Goal: Check status: Check status

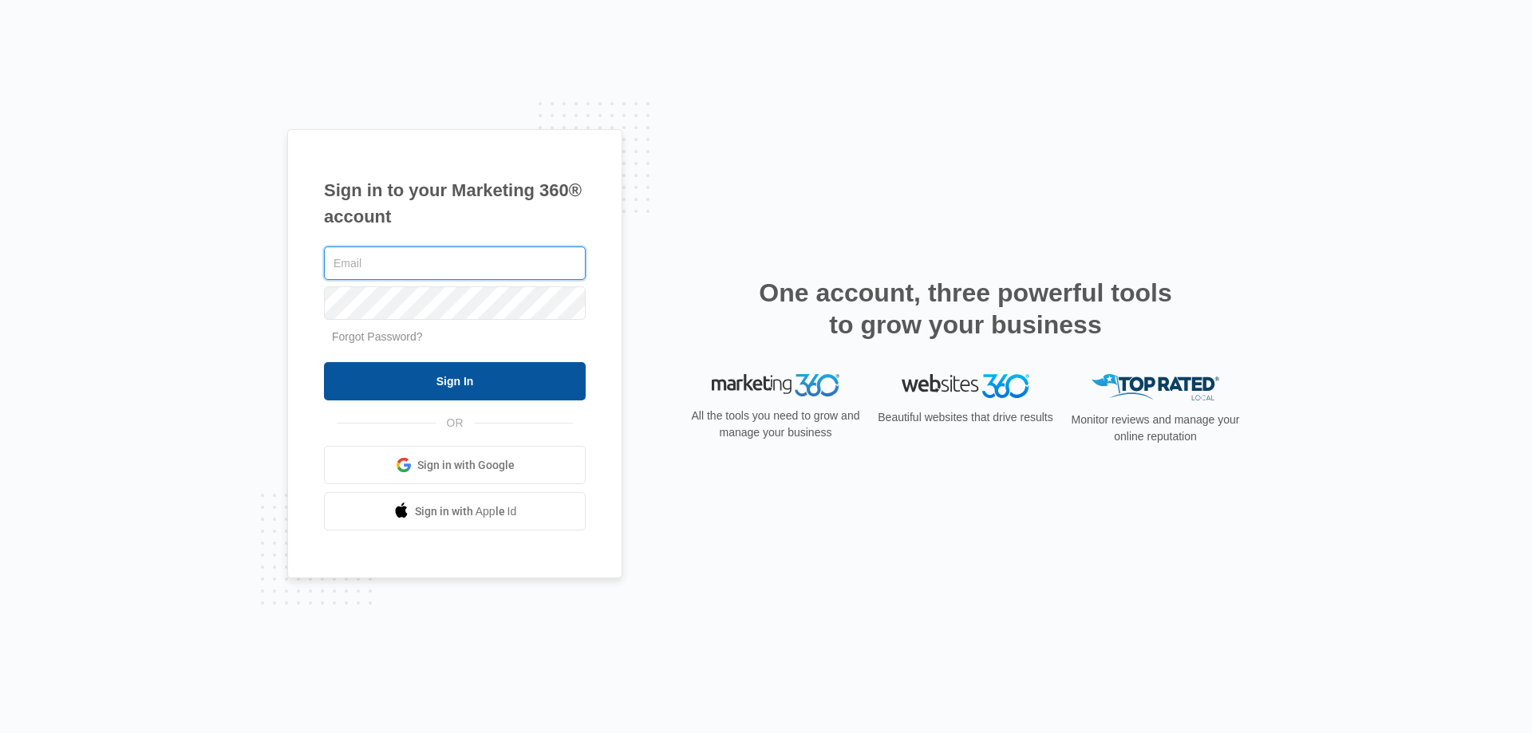
type input "[PERSON_NAME][EMAIL_ADDRESS][DOMAIN_NAME]"
click at [439, 388] on input "Sign In" at bounding box center [455, 381] width 262 height 38
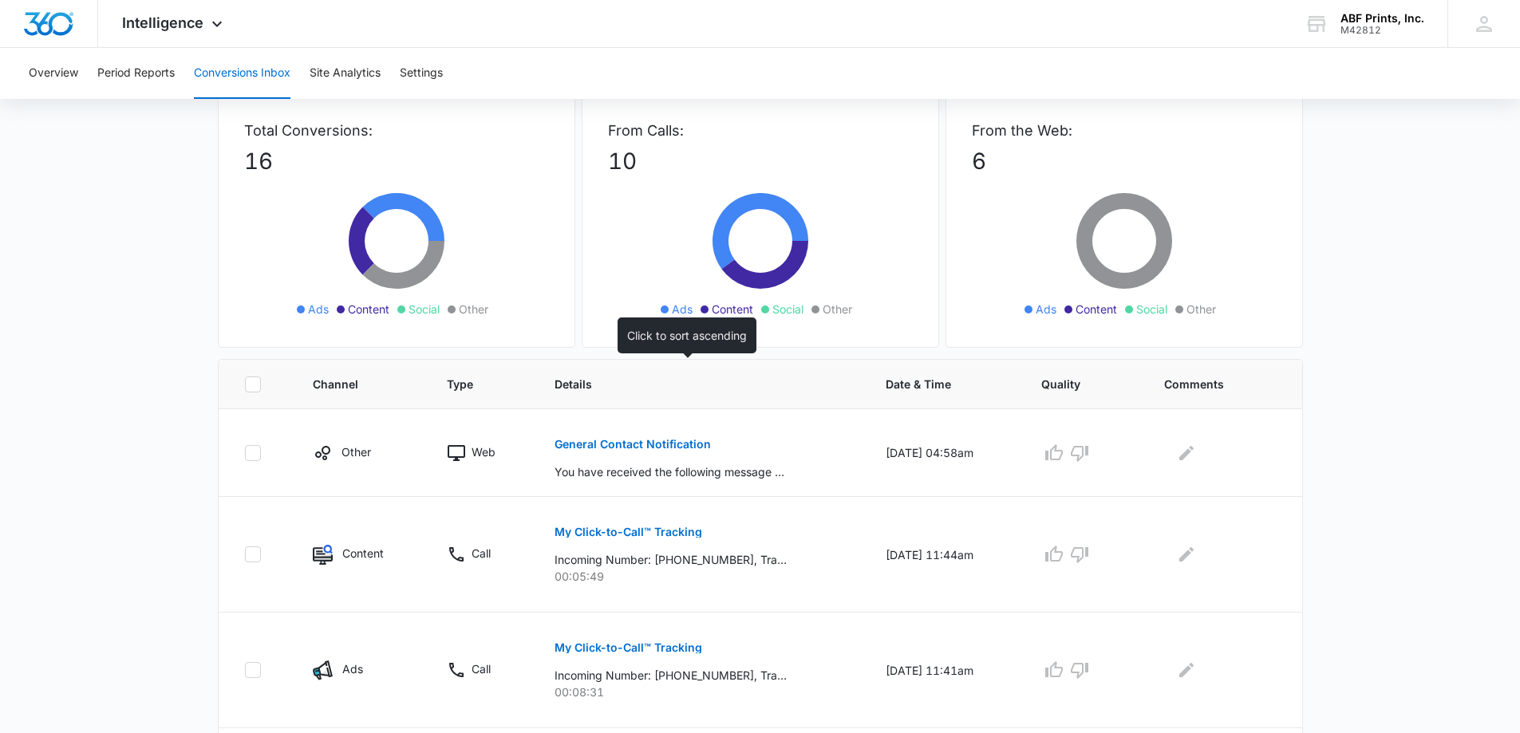
scroll to position [106, 0]
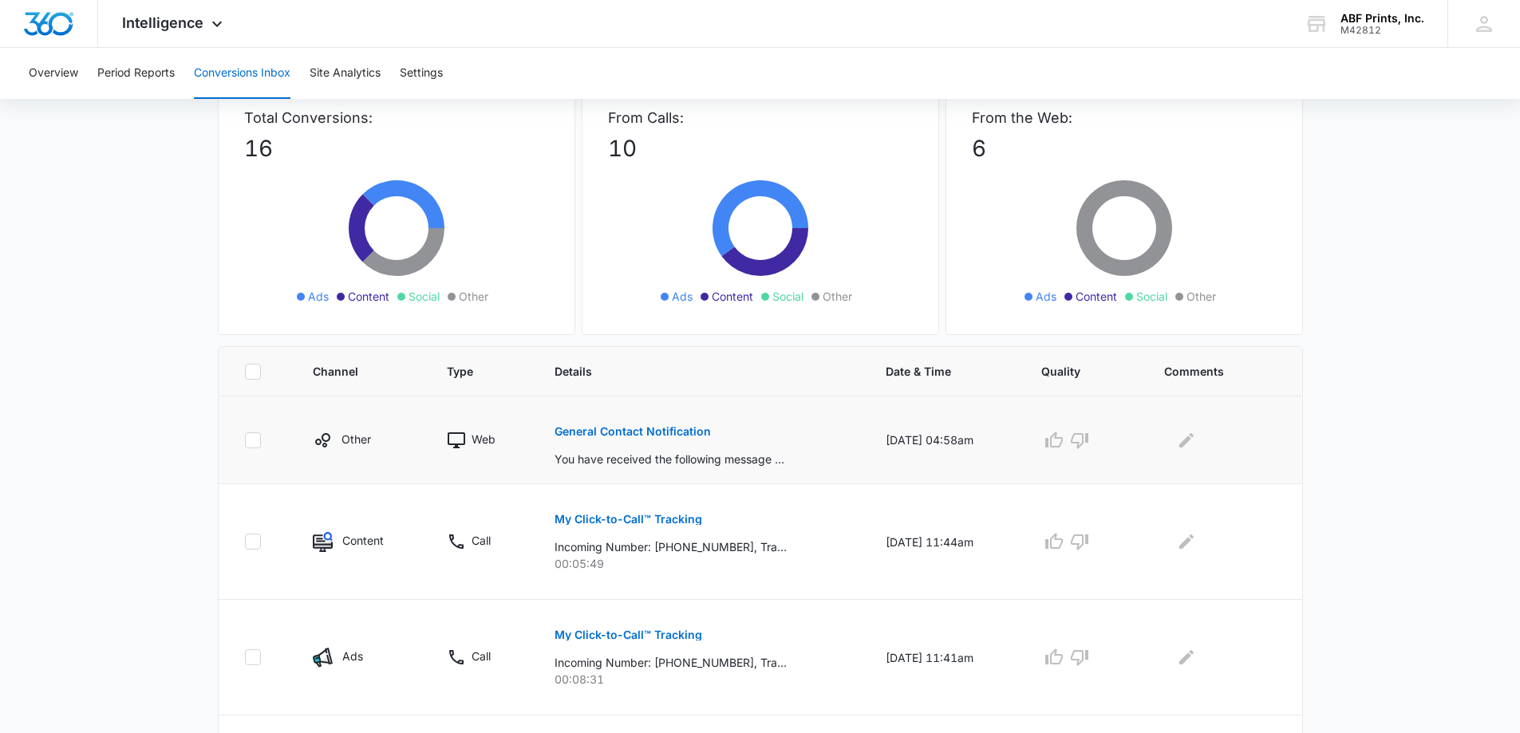
click at [649, 428] on p "General Contact Notification" at bounding box center [633, 431] width 156 height 11
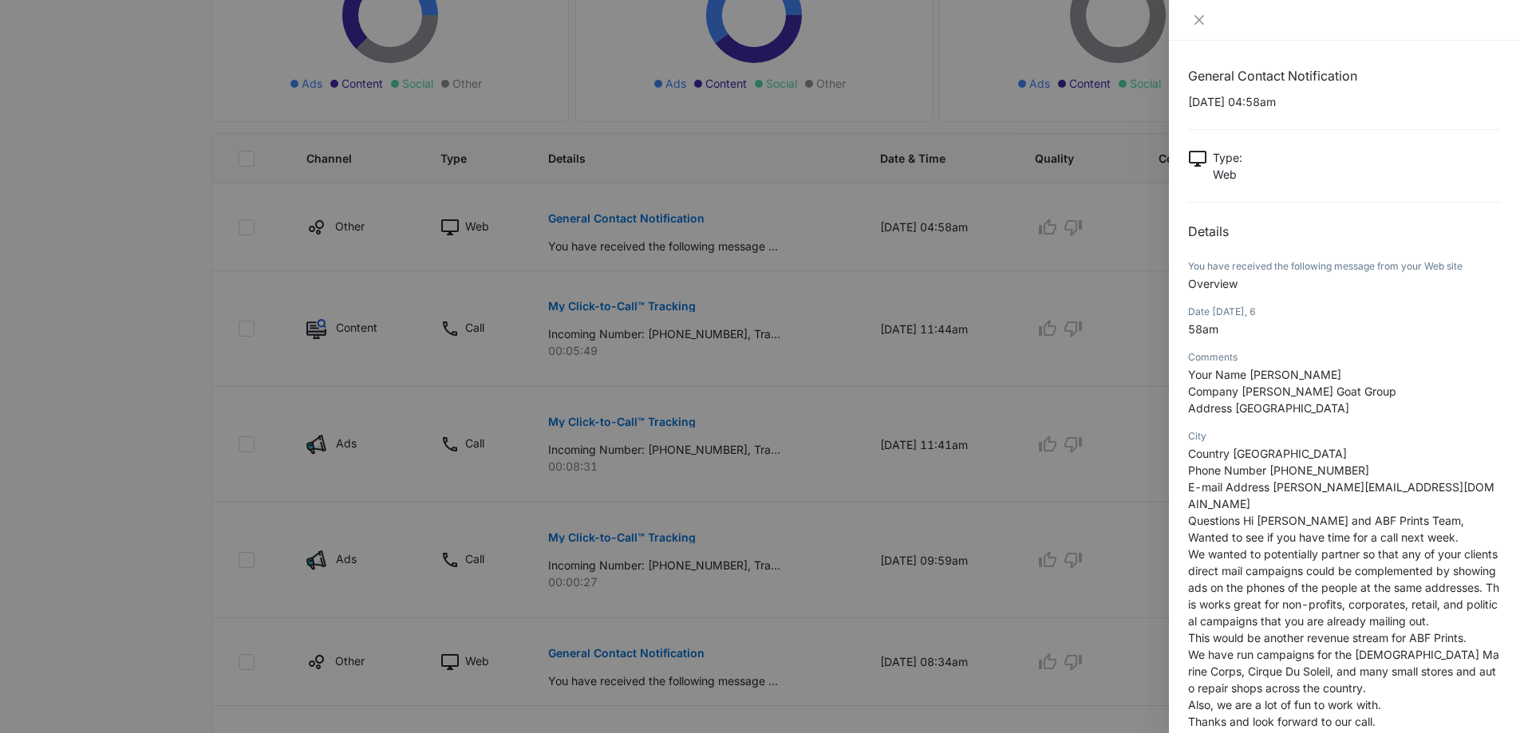
scroll to position [0, 0]
click at [1197, 15] on icon "close" at bounding box center [1199, 20] width 13 height 13
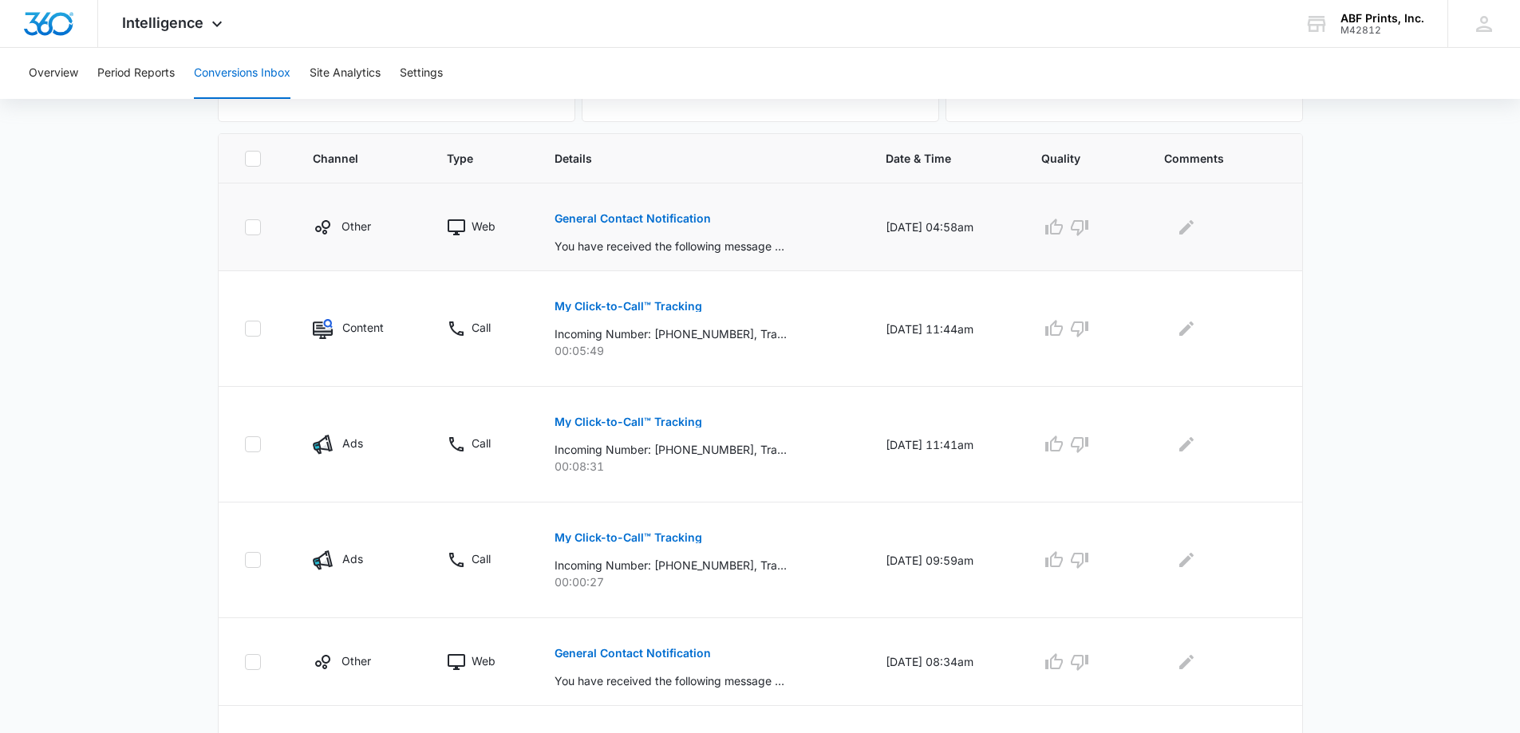
click at [250, 233] on icon at bounding box center [253, 227] width 14 height 14
click at [245, 227] on input "checkbox" at bounding box center [244, 227] width 1 height 1
click at [250, 233] on icon at bounding box center [253, 227] width 14 height 14
click at [245, 227] on input "checkbox" at bounding box center [244, 227] width 1 height 1
checkbox input "false"
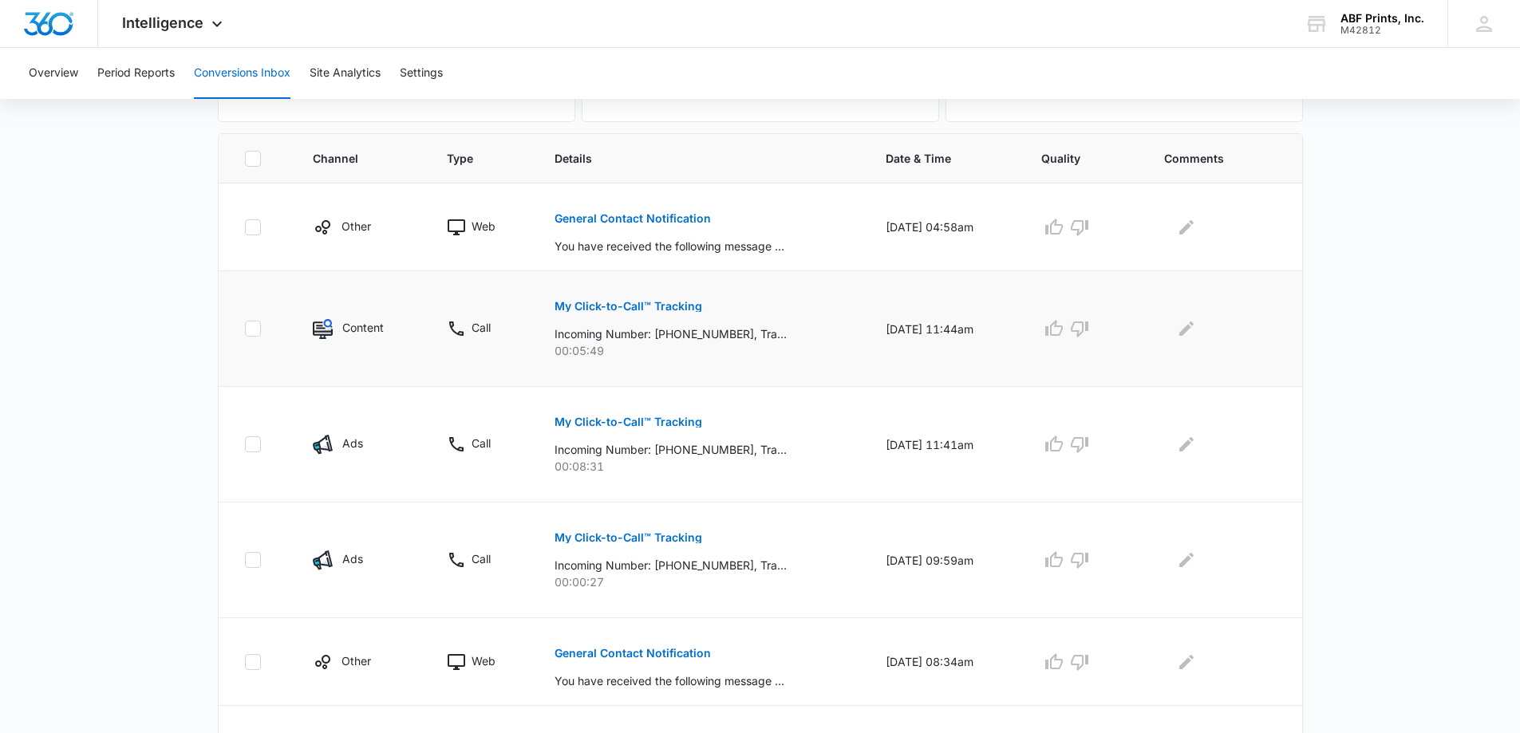
click at [634, 312] on button "My Click-to-Call™ Tracking" at bounding box center [629, 306] width 148 height 38
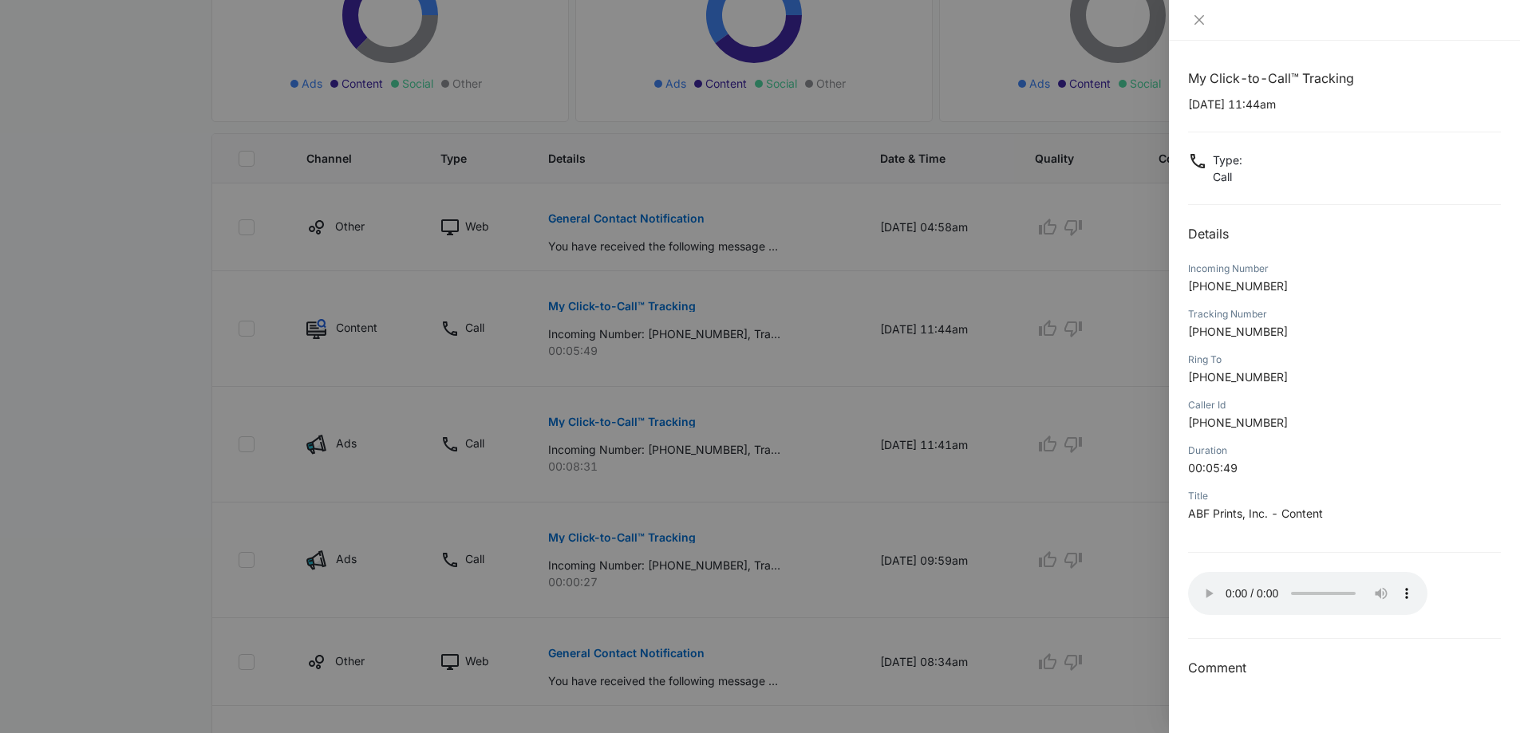
click at [603, 430] on div at bounding box center [760, 366] width 1520 height 733
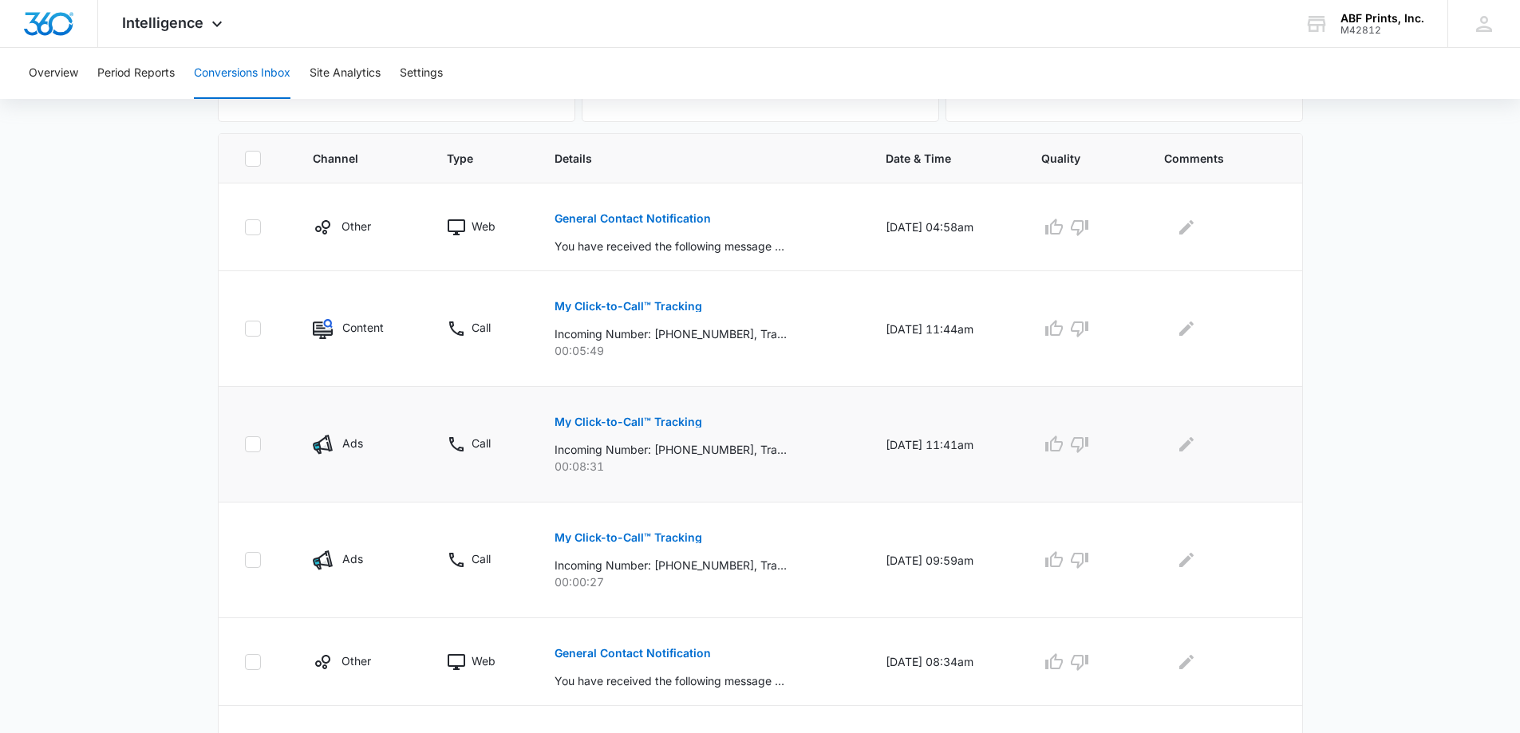
click at [602, 429] on button "My Click-to-Call™ Tracking" at bounding box center [629, 422] width 148 height 38
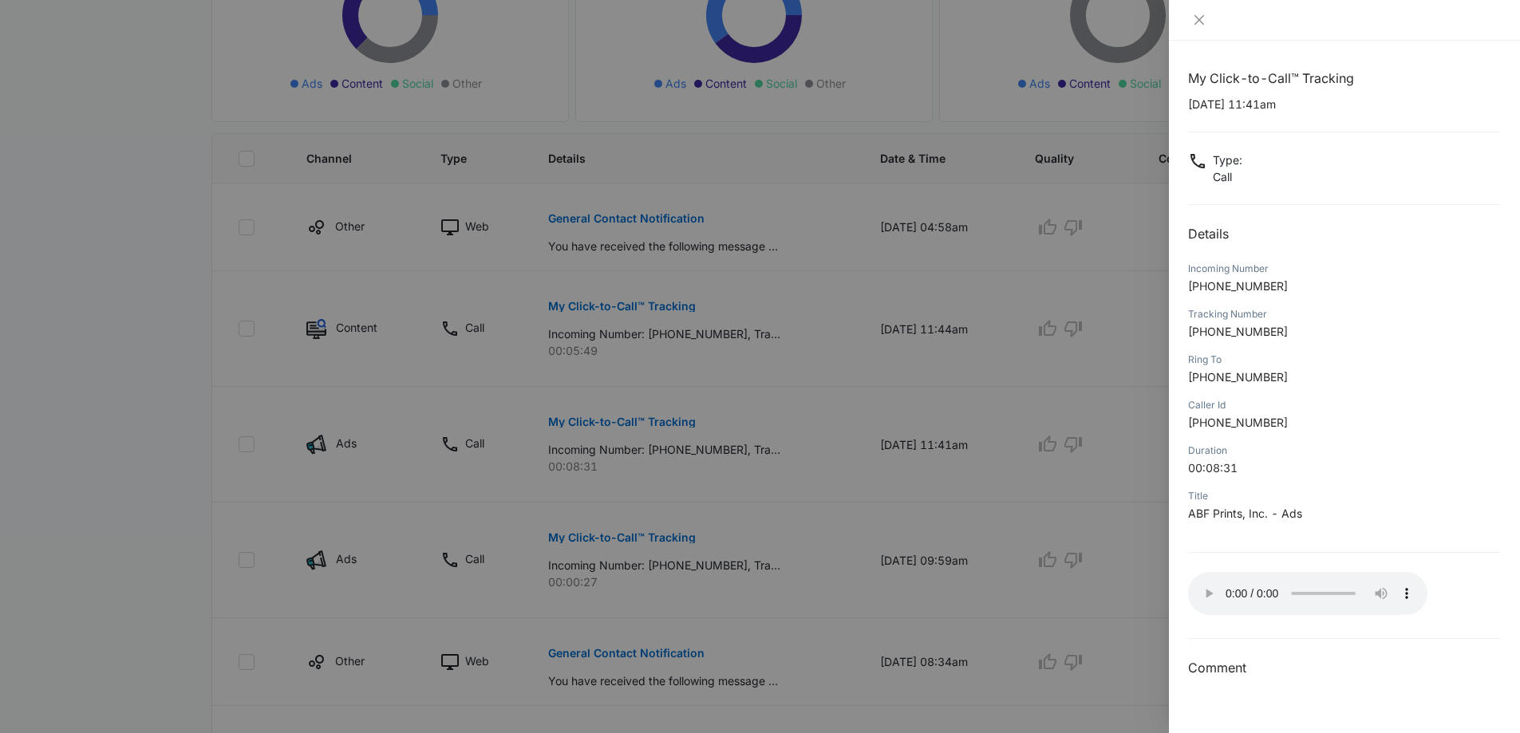
click at [678, 457] on div at bounding box center [760, 366] width 1520 height 733
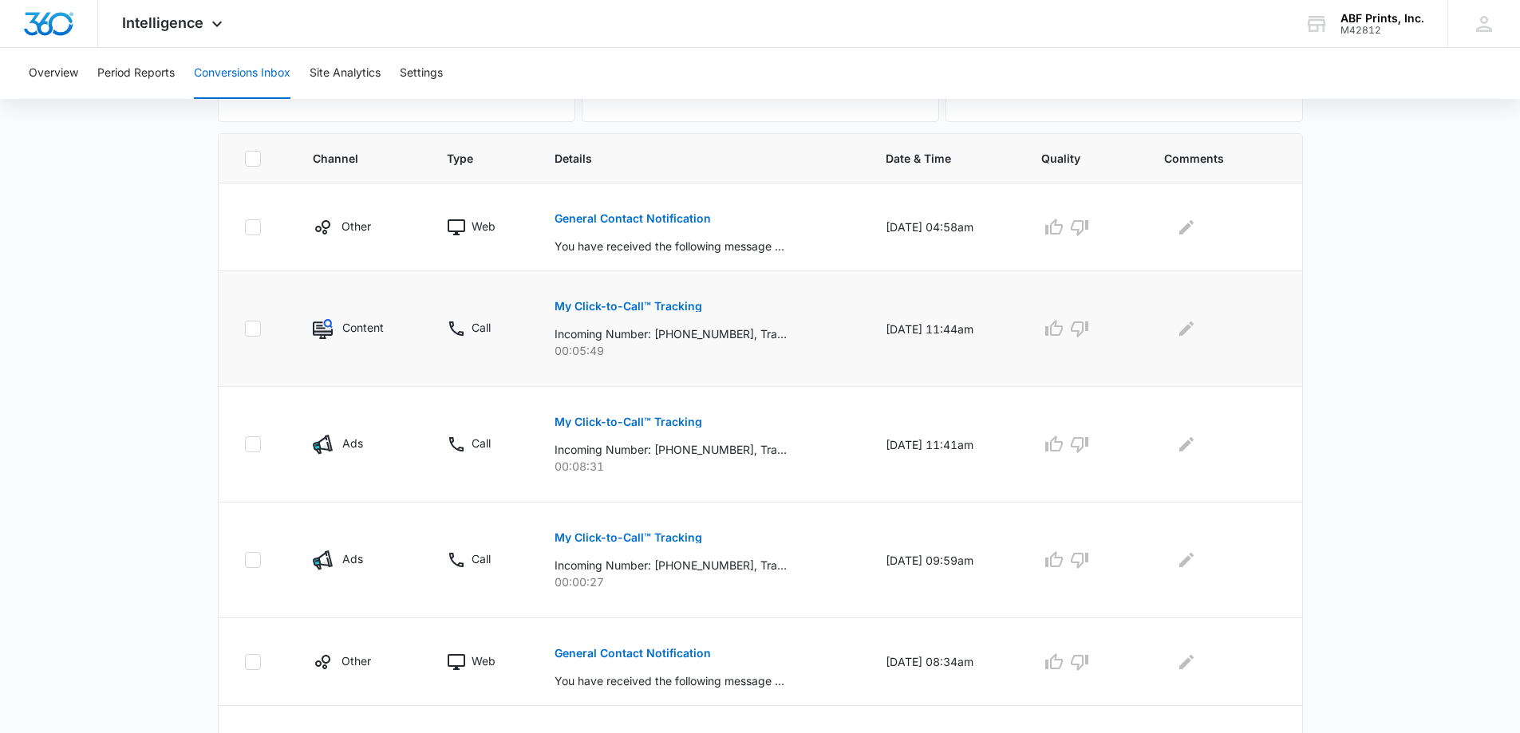
click at [636, 340] on p "Incoming Number: [PHONE_NUMBER], Tracking Number: [PHONE_NUMBER], Ring To: [PHO…" at bounding box center [671, 334] width 232 height 17
click at [635, 339] on p "Incoming Number: [PHONE_NUMBER], Tracking Number: [PHONE_NUMBER], Ring To: [PHO…" at bounding box center [671, 334] width 232 height 17
click at [632, 302] on p "My Click-to-Call™ Tracking" at bounding box center [629, 306] width 148 height 11
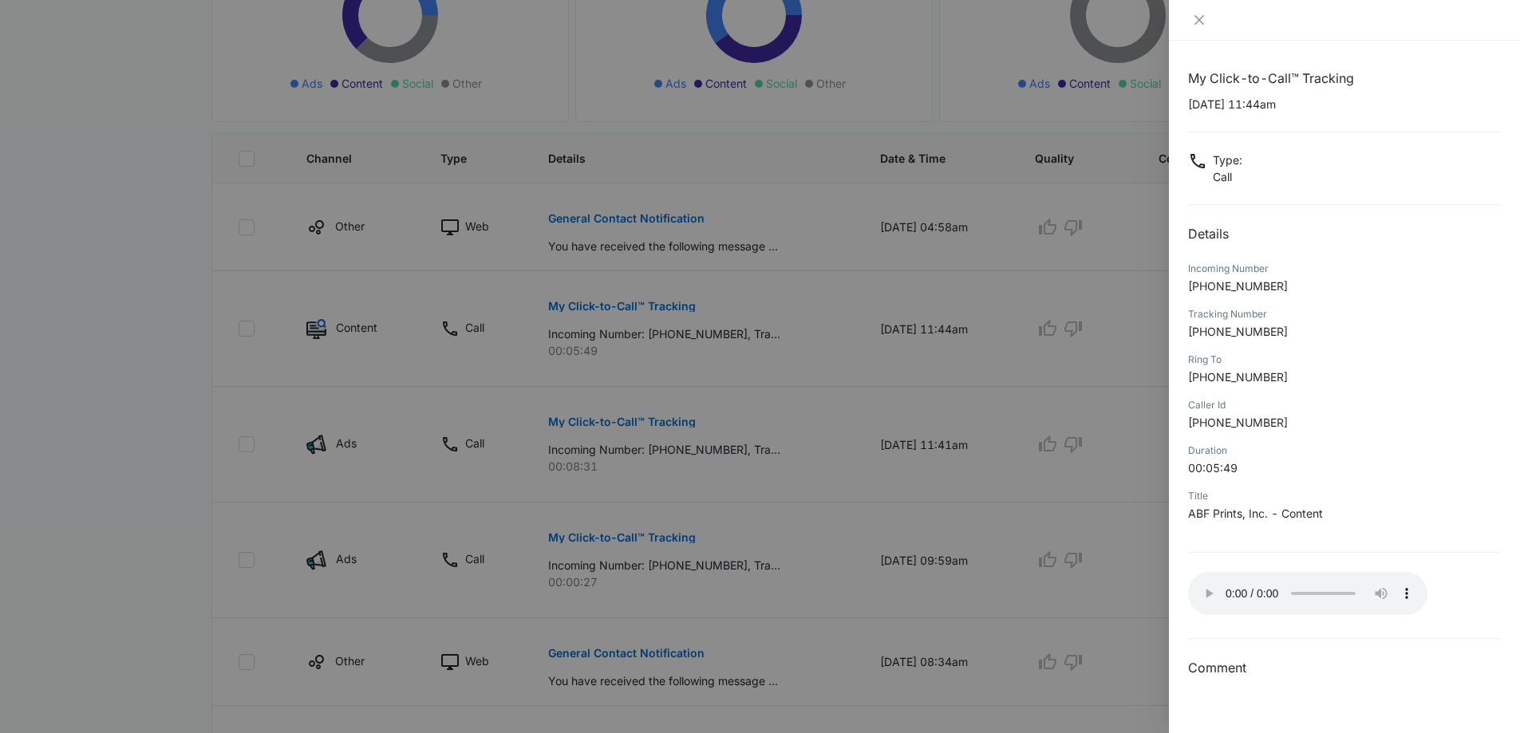
click at [1290, 680] on div "My Click-to-Call™ Tracking [DATE] 11:44am Type : Call Details Incoming Number […" at bounding box center [1344, 387] width 351 height 693
click at [1202, 18] on icon "close" at bounding box center [1199, 20] width 13 height 13
